Goal: Complete application form

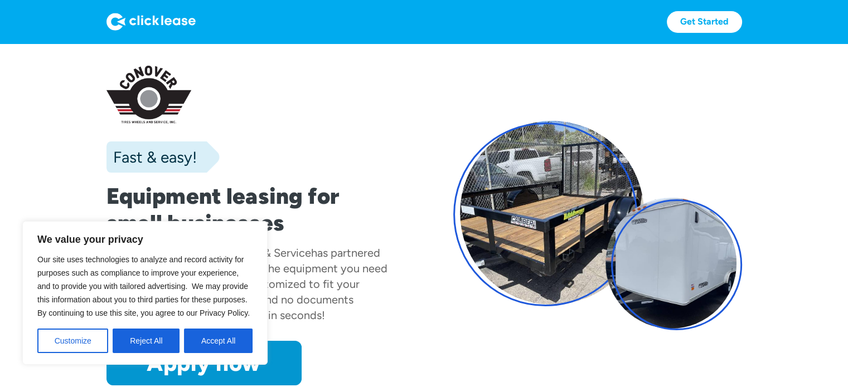
click at [478, 292] on div at bounding box center [597, 226] width 289 height 210
click at [203, 347] on button "Accept All" at bounding box center [218, 341] width 69 height 25
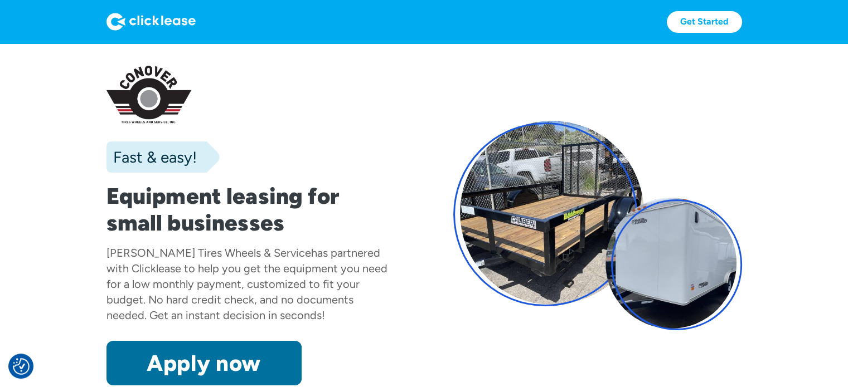
click at [189, 367] on link "Apply now" at bounding box center [203, 363] width 195 height 45
